Goal: Task Accomplishment & Management: Use online tool/utility

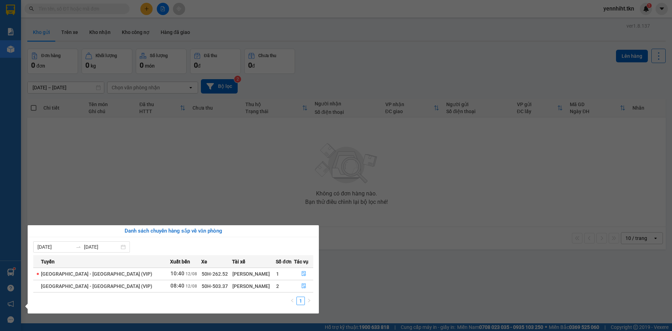
click at [376, 259] on section "Kết quả tìm kiếm ( 0 ) Bộ lọc No Data yennhiht.tkn 1 Báo cáo Kho hàng mới Hàng …" at bounding box center [336, 165] width 672 height 331
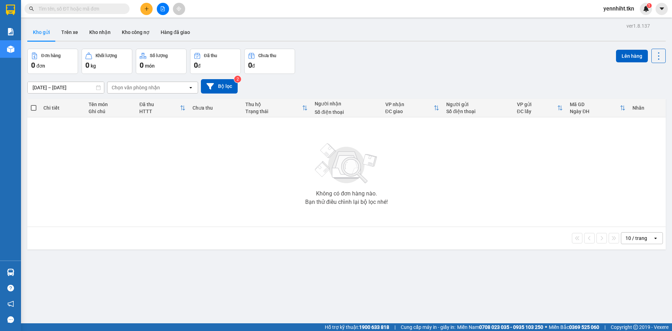
click at [21, 270] on main "ver 1.8.137 Kho gửi Trên xe Kho nhận Kho công nợ Hàng đã giao Đơn hàng 0 đơn Kh…" at bounding box center [336, 161] width 672 height 323
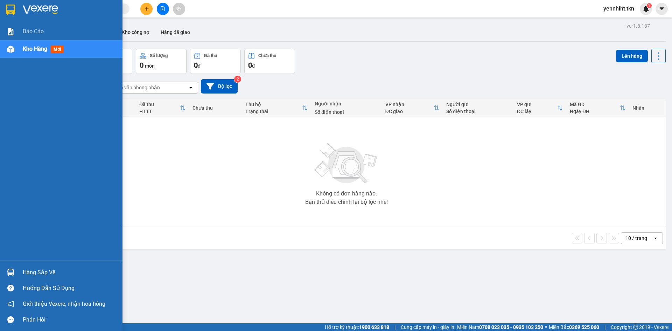
click at [13, 273] on img at bounding box center [10, 271] width 7 height 7
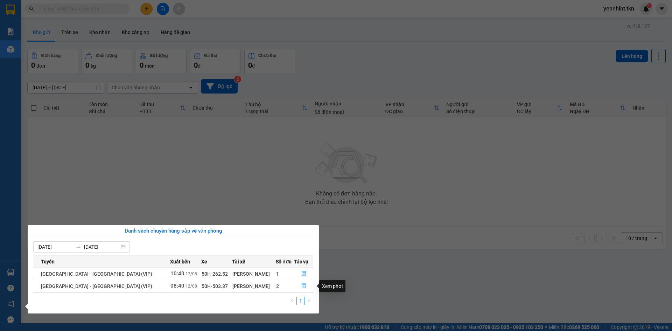
click at [302, 287] on icon "file-done" at bounding box center [304, 285] width 4 height 5
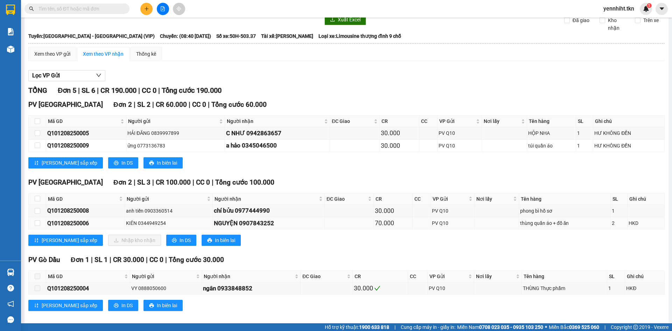
scroll to position [33, 0]
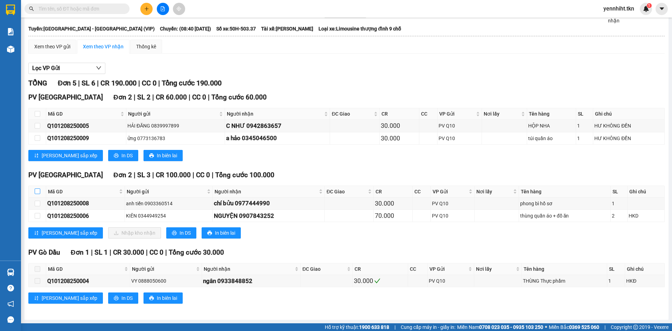
click at [35, 192] on input "checkbox" at bounding box center [38, 191] width 6 height 6
checkbox input "true"
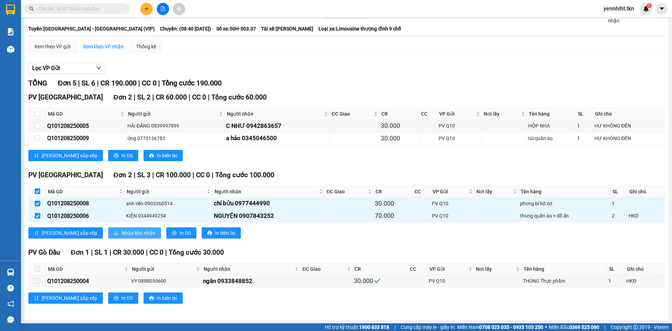
click at [121, 233] on span "Nhập kho nhận" at bounding box center [138, 233] width 34 height 8
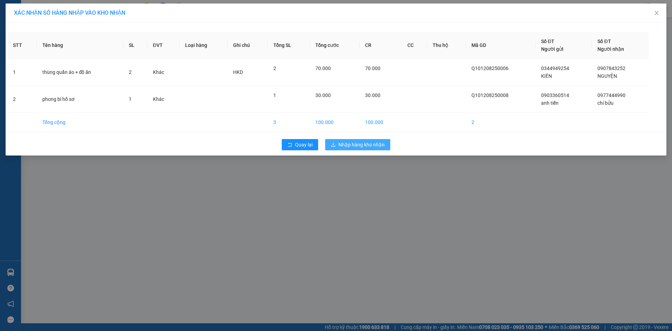
click at [379, 140] on button "Nhập hàng kho nhận" at bounding box center [357, 144] width 65 height 11
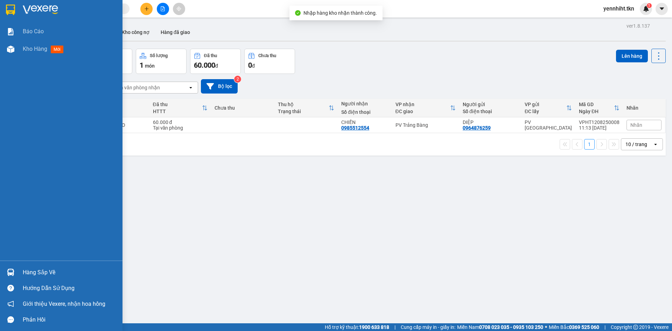
click at [31, 268] on div "Hàng sắp về" at bounding box center [70, 272] width 94 height 10
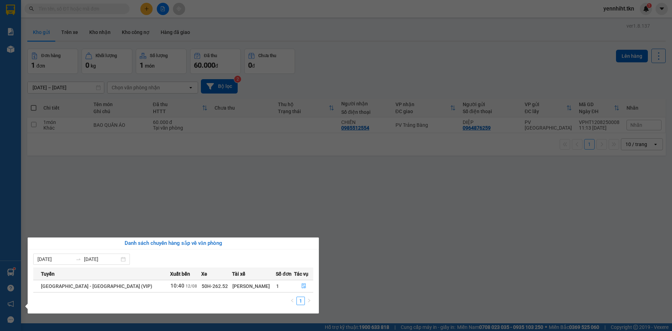
click at [204, 209] on section "Kết quả tìm kiếm ( 0 ) Bộ lọc No Data yennhiht.tkn 1 Báo cáo Kho hàng mới Hàng …" at bounding box center [336, 165] width 672 height 331
